Goal: Task Accomplishment & Management: Use online tool/utility

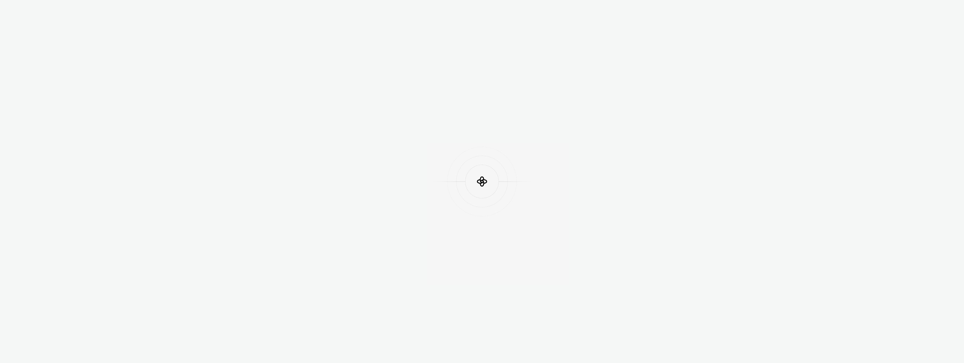
click at [107, 66] on div at bounding box center [482, 181] width 964 height 363
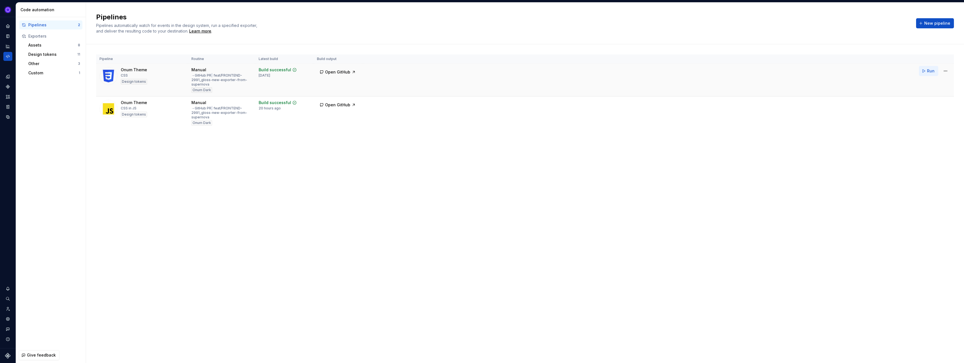
click at [924, 70] on button "Run" at bounding box center [928, 71] width 19 height 10
click at [928, 104] on span "Run" at bounding box center [931, 104] width 8 height 6
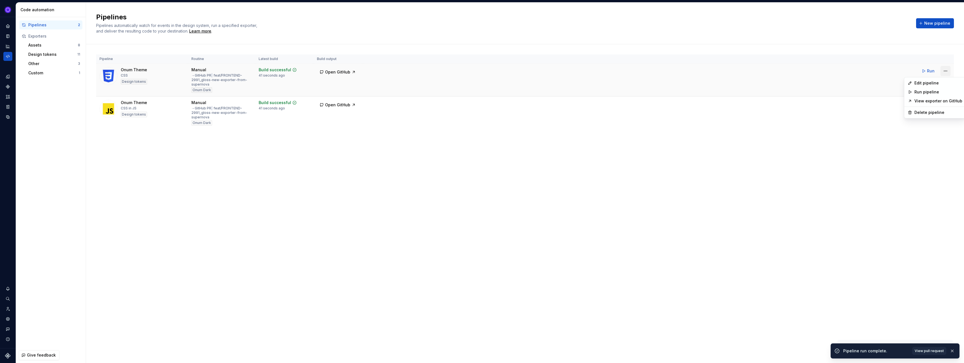
click at [947, 69] on html "Ixel Design system data Code automation Pipelines 2 Exporters Assets 8 Design t…" at bounding box center [482, 181] width 964 height 363
click at [920, 81] on div "Edit pipeline" at bounding box center [938, 83] width 48 height 6
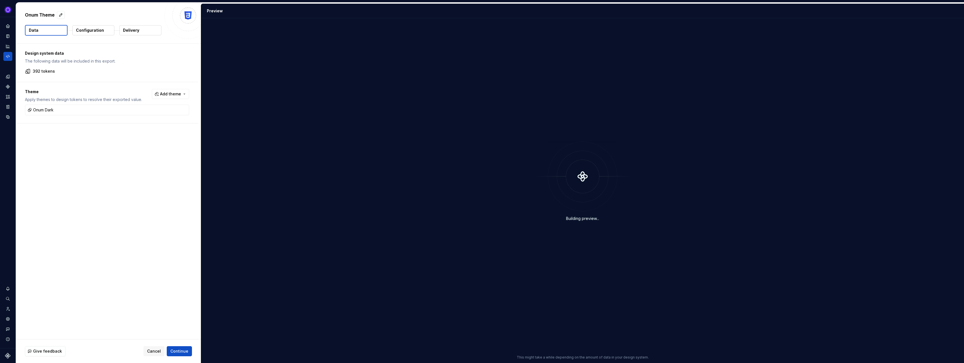
click at [96, 31] on p "Configuration" at bounding box center [90, 30] width 28 height 6
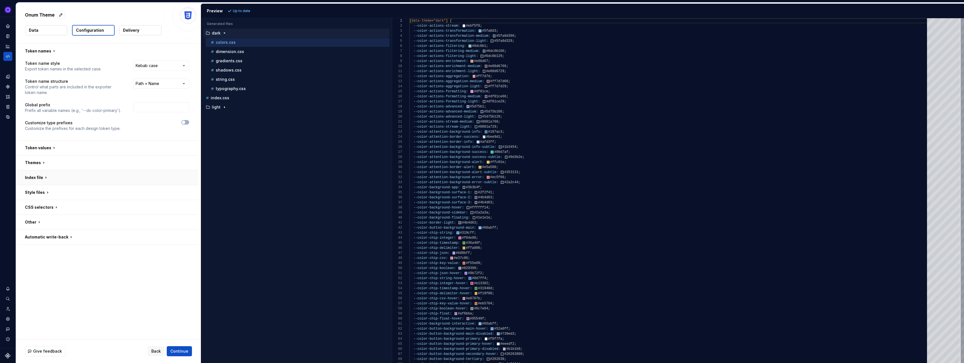
click at [46, 175] on button "button" at bounding box center [107, 177] width 182 height 15
click at [189, 188] on span "button" at bounding box center [186, 188] width 3 height 3
click at [237, 11] on span "Refresh preview" at bounding box center [247, 11] width 28 height 4
click at [188, 350] on span "Continue" at bounding box center [179, 351] width 18 height 6
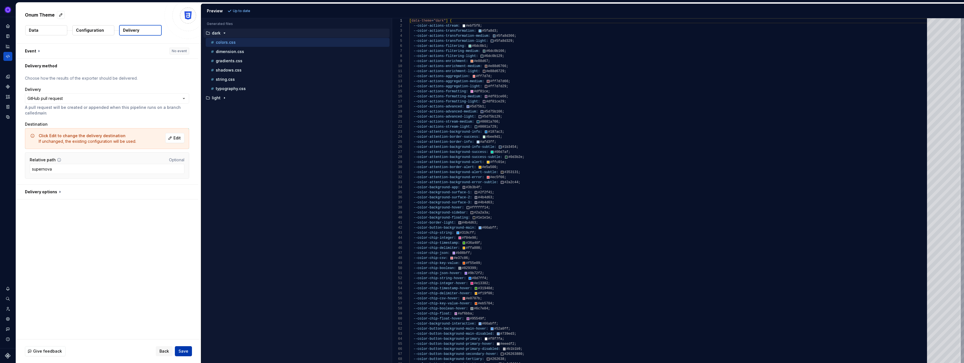
click at [187, 350] on span "Save" at bounding box center [184, 351] width 10 height 6
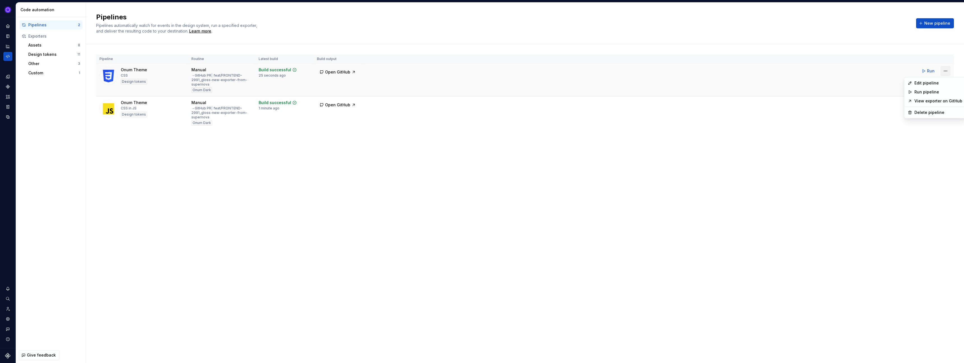
click at [944, 69] on html "Ixel Design system data Code automation Pipelines 2 Exporters Assets 8 Design t…" at bounding box center [482, 181] width 964 height 363
click at [922, 83] on div "Edit pipeline" at bounding box center [938, 83] width 48 height 6
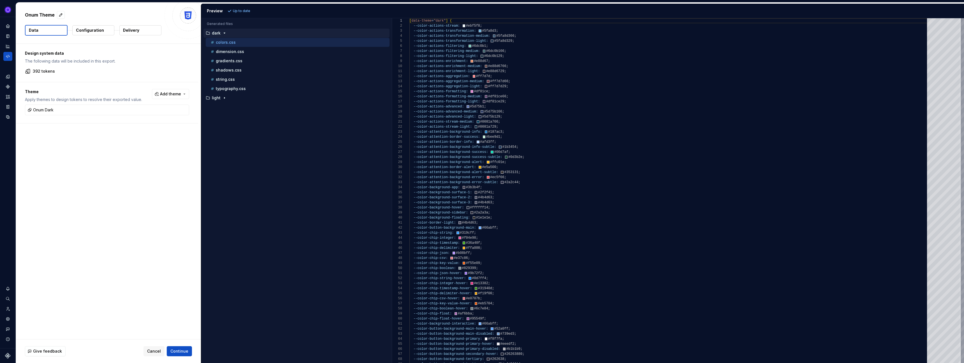
click at [90, 29] on p "Configuration" at bounding box center [90, 30] width 28 height 6
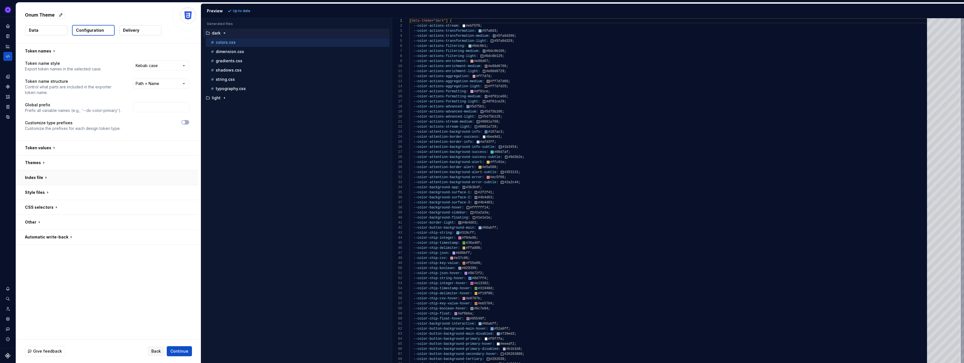
click at [41, 179] on button "button" at bounding box center [107, 177] width 182 height 15
click at [228, 51] on p "dimension.css" at bounding box center [230, 51] width 28 height 4
type textarea "**********"
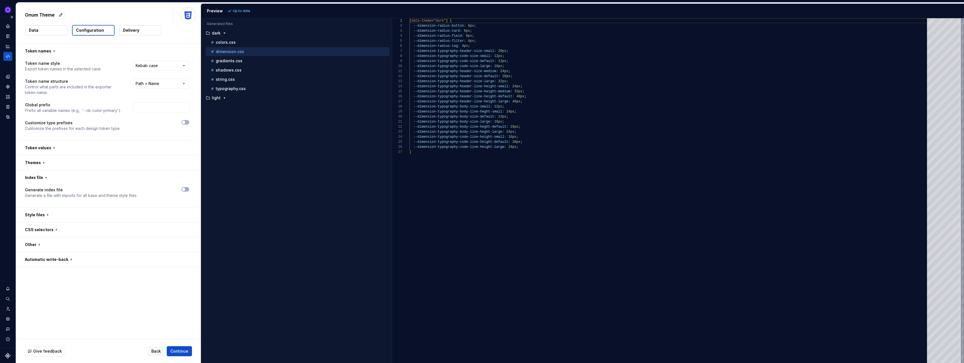
click at [10, 57] on div "Code automation" at bounding box center [7, 56] width 9 height 9
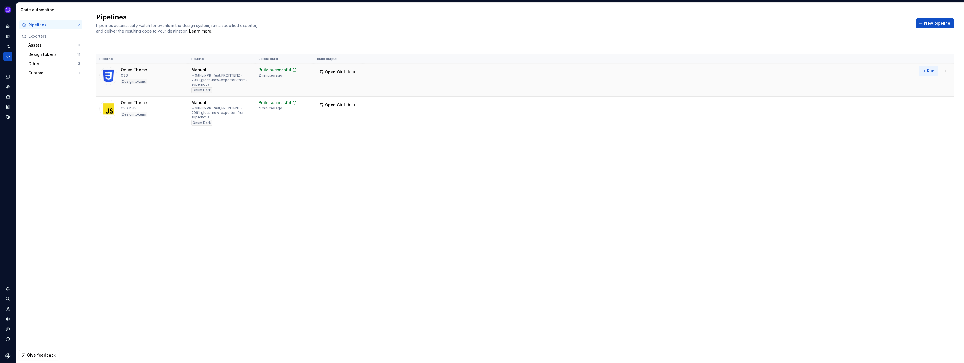
click at [931, 71] on span "Run" at bounding box center [931, 71] width 8 height 6
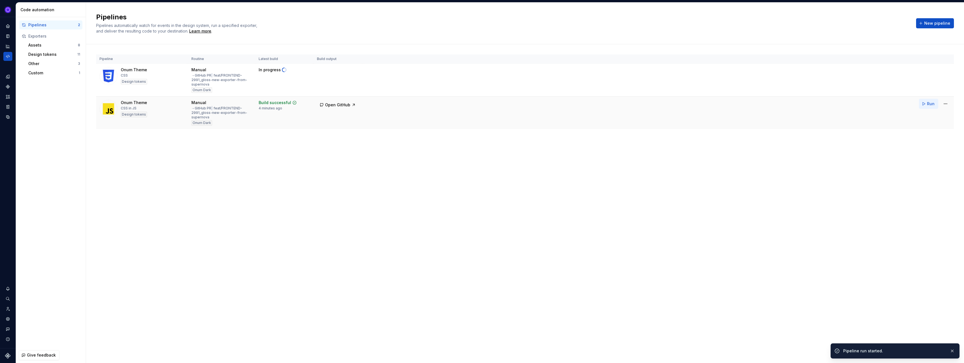
click at [930, 103] on span "Run" at bounding box center [931, 104] width 8 height 6
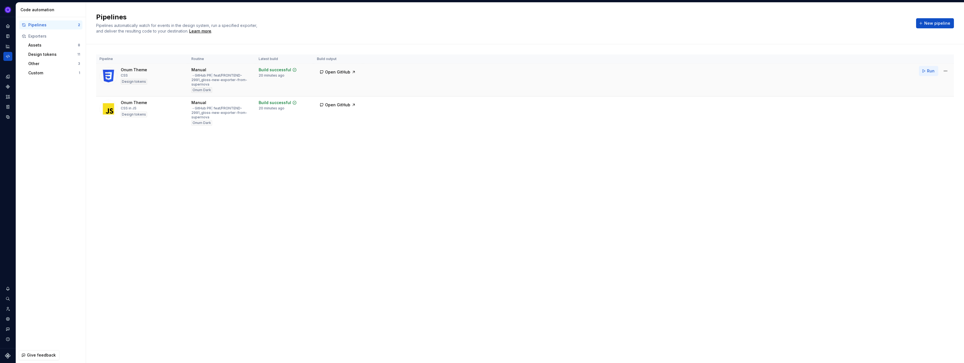
click at [932, 67] on button "Run" at bounding box center [928, 71] width 19 height 10
click at [929, 103] on span "Run" at bounding box center [931, 104] width 8 height 6
click at [928, 349] on span "View pull request" at bounding box center [929, 350] width 29 height 4
